Goal: Task Accomplishment & Management: Manage account settings

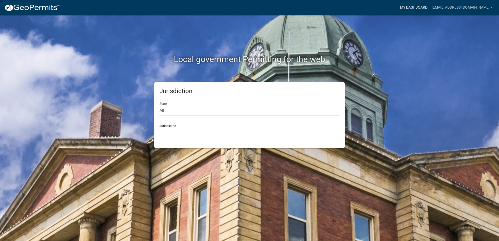
click at [430, 5] on link "My Dashboard" at bounding box center [414, 8] width 32 height 10
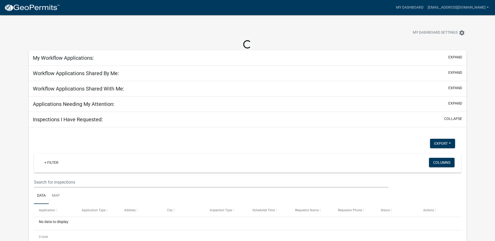
select select "2: 50"
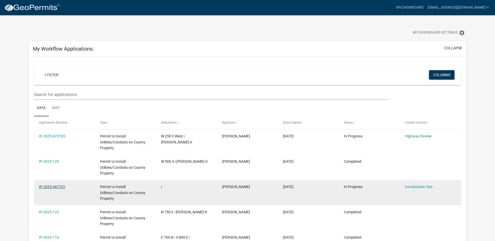
click at [56, 187] on link "IP-2025-467701" at bounding box center [52, 187] width 26 height 4
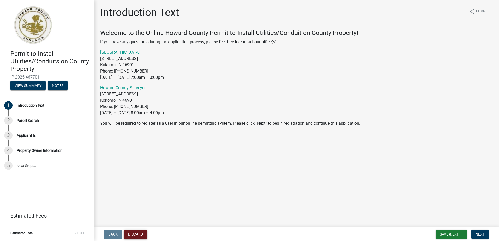
click at [136, 234] on button "Discard" at bounding box center [135, 234] width 23 height 9
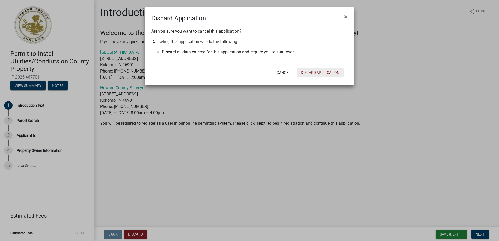
click at [319, 72] on button "Discard Application" at bounding box center [320, 72] width 47 height 9
